Goal: Transaction & Acquisition: Obtain resource

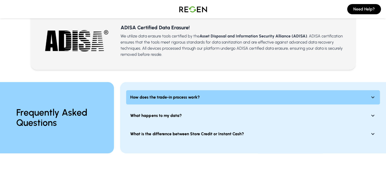
scroll to position [356, 0]
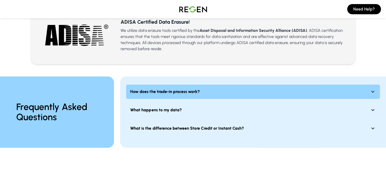
click at [158, 88] on button "How does the trade-in process work?" at bounding box center [253, 91] width 254 height 14
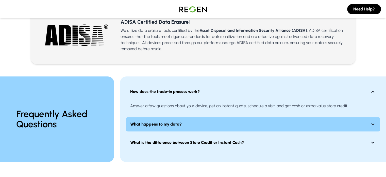
click at [171, 121] on strong "What happens to my data?" at bounding box center [155, 124] width 51 height 6
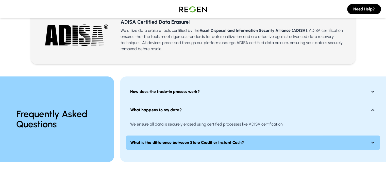
click at [232, 139] on strong "What is the difference between Store Credit or Instant Cash?" at bounding box center [187, 142] width 114 height 6
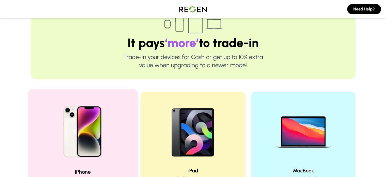
scroll to position [25, 0]
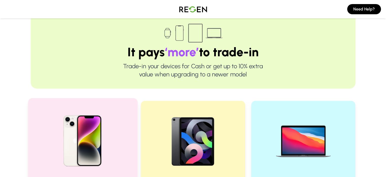
click at [95, 135] on img at bounding box center [83, 138] width 68 height 68
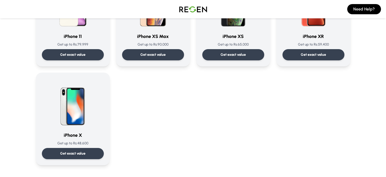
scroll to position [584, 0]
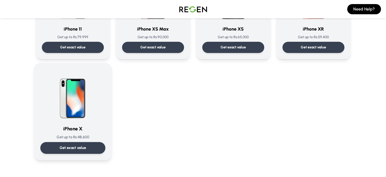
click at [82, 122] on div "iPhone X Get up to Rs: 48,600 Get exact value" at bounding box center [72, 111] width 65 height 84
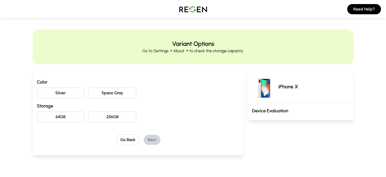
click at [100, 90] on button "Space Gray" at bounding box center [113, 92] width 48 height 11
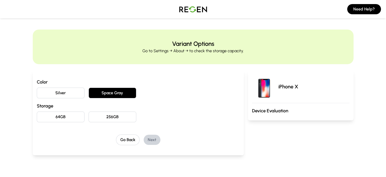
click at [54, 115] on button "64GB" at bounding box center [61, 116] width 48 height 11
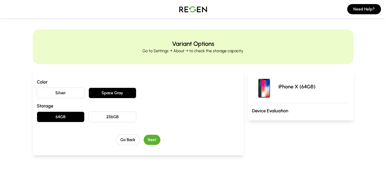
click at [144, 138] on button "Next" at bounding box center [152, 139] width 17 height 10
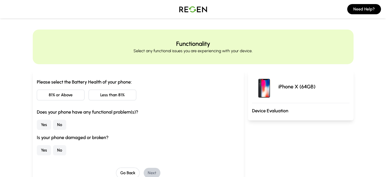
click at [97, 94] on button "Less than 81%" at bounding box center [113, 94] width 48 height 11
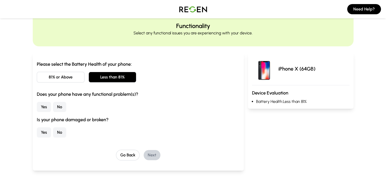
scroll to position [25, 0]
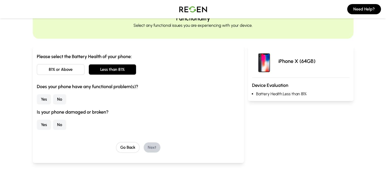
click at [53, 100] on button "No" at bounding box center [59, 99] width 13 height 10
click at [53, 120] on button "No" at bounding box center [59, 124] width 13 height 10
click at [144, 145] on button "Next" at bounding box center [152, 147] width 17 height 10
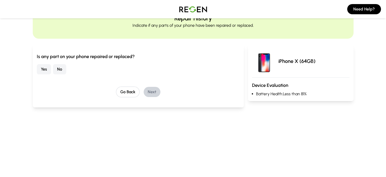
click at [37, 72] on button "Yes" at bounding box center [44, 69] width 14 height 10
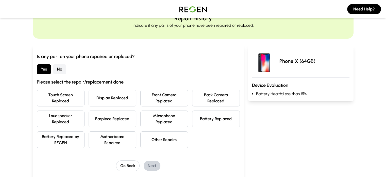
click at [54, 96] on button "Touch Screen Replaced" at bounding box center [61, 97] width 48 height 17
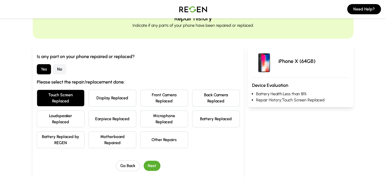
click at [144, 160] on button "Next" at bounding box center [152, 165] width 17 height 10
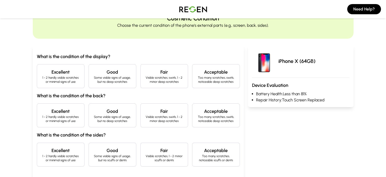
click at [107, 82] on p "Some visible signs of usage, but no deep scratches" at bounding box center [112, 79] width 39 height 8
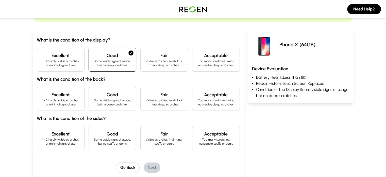
scroll to position [51, 0]
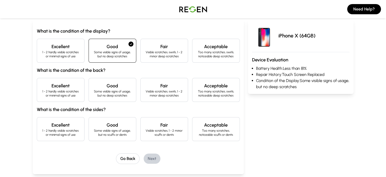
click at [106, 99] on div "Good Some visible signs of usage, but no deep scratches" at bounding box center [113, 90] width 48 height 24
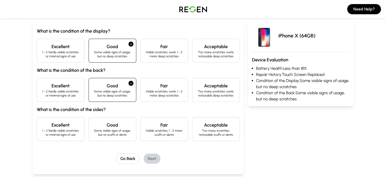
click at [93, 126] on h4 "Good" at bounding box center [112, 124] width 39 height 7
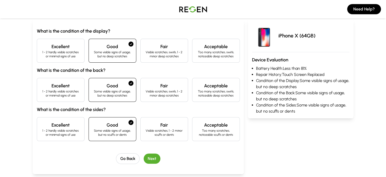
click at [144, 158] on button "Next" at bounding box center [152, 158] width 17 height 10
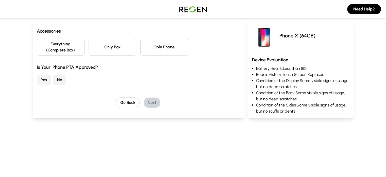
click at [166, 43] on button "Only Phone" at bounding box center [164, 47] width 48 height 17
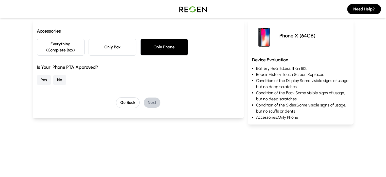
click at [37, 75] on button "Yes" at bounding box center [44, 80] width 14 height 10
click at [144, 97] on button "Next" at bounding box center [152, 102] width 17 height 10
